Goal: Find specific page/section: Find specific page/section

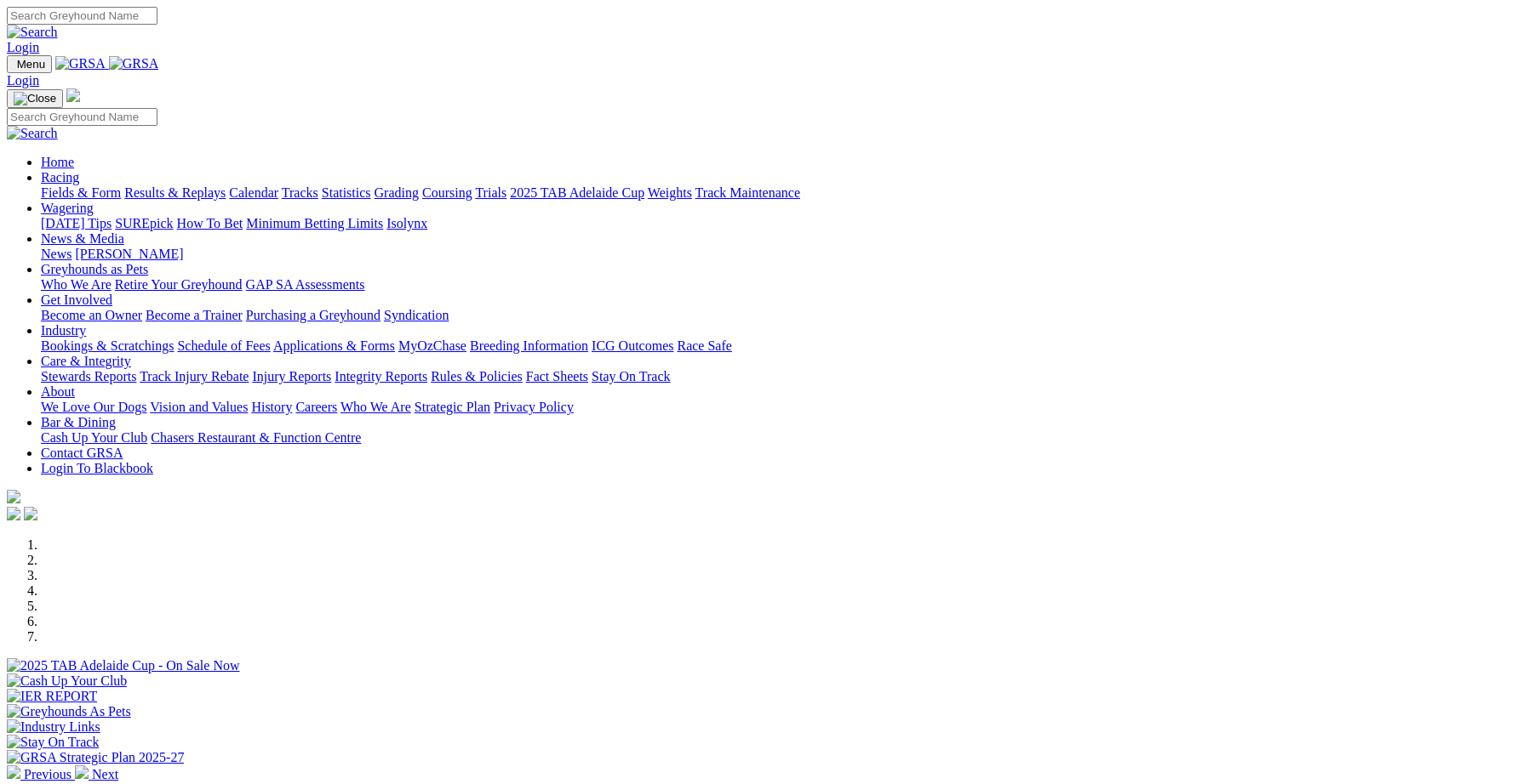
scroll to position [470, 0]
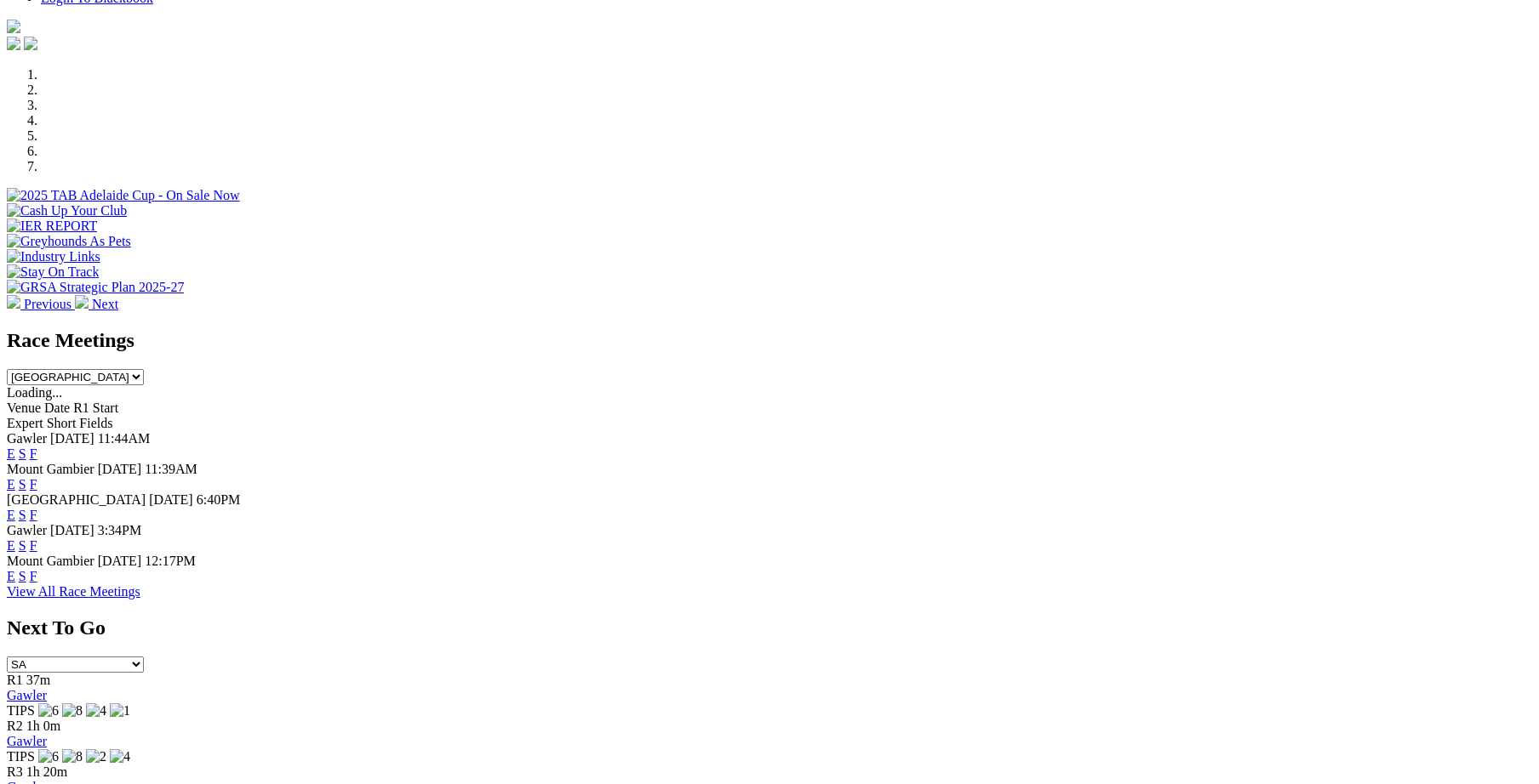
click at [38, 539] on link "F" at bounding box center [34, 545] width 8 height 14
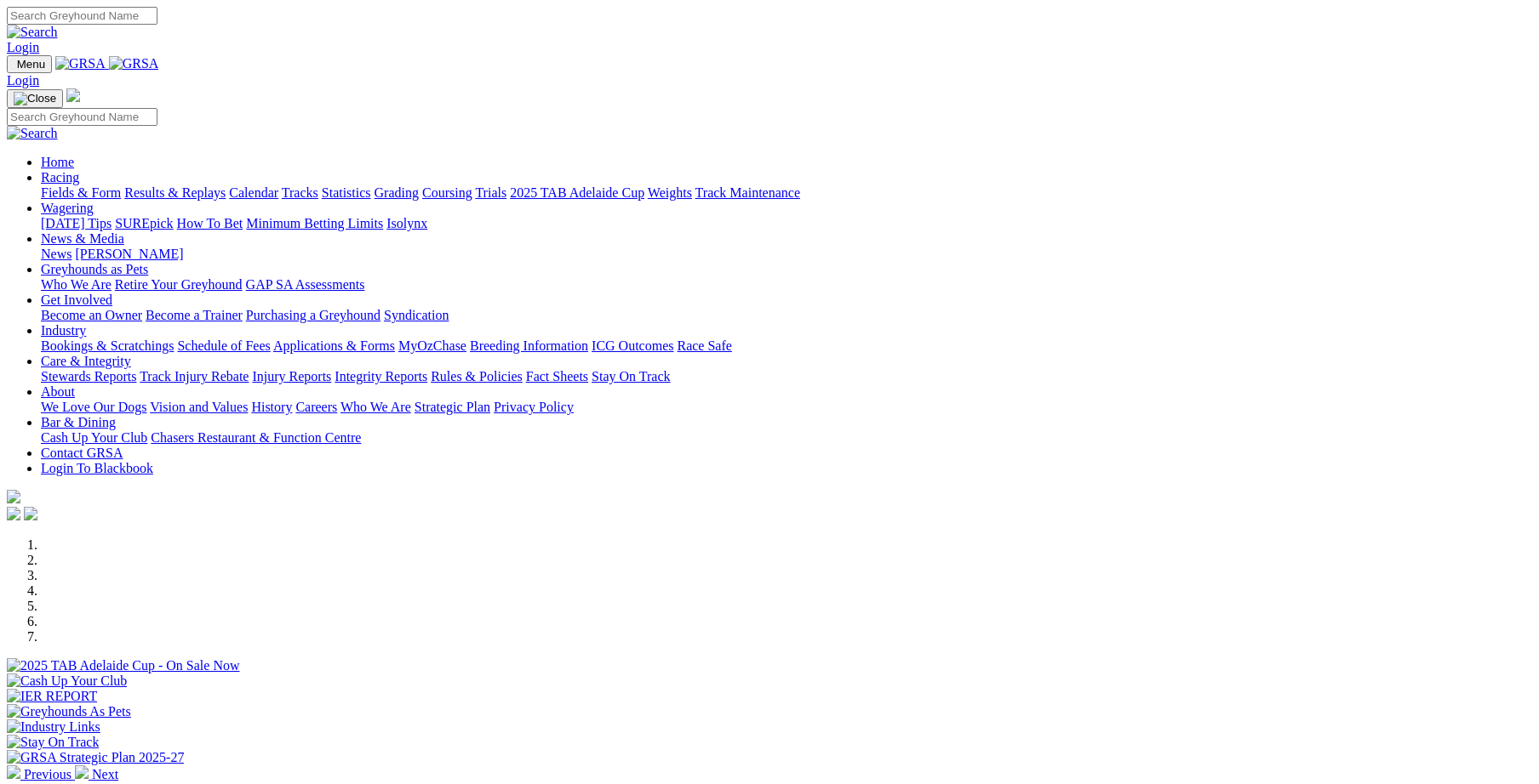
click at [427, 369] on link "Integrity Reports" at bounding box center [381, 376] width 92 height 14
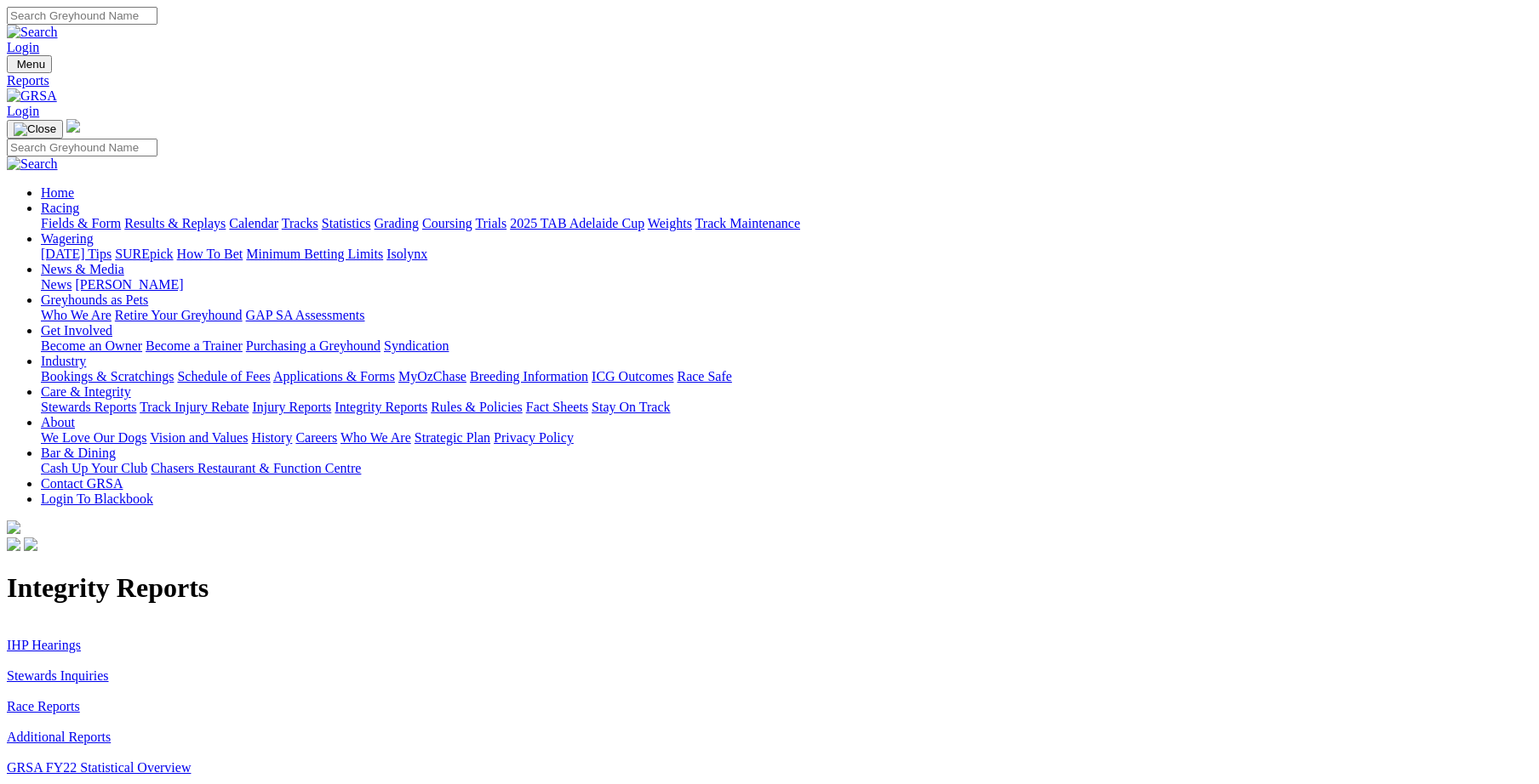
click at [109, 669] on link "Stewards Inquiries" at bounding box center [58, 675] width 102 height 14
